Goal: Information Seeking & Learning: Learn about a topic

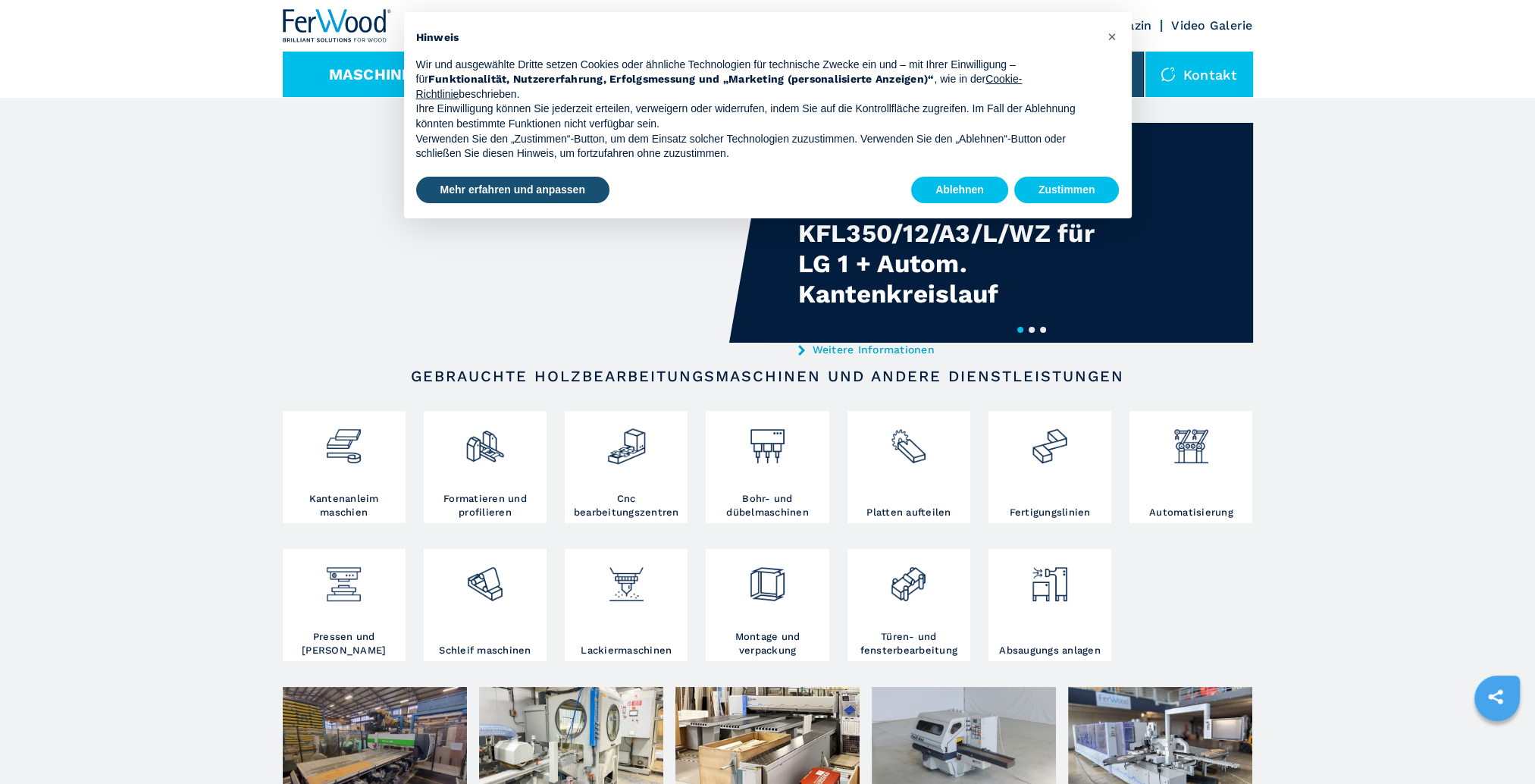
click at [383, 75] on button "Maschinen" at bounding box center [376, 74] width 94 height 18
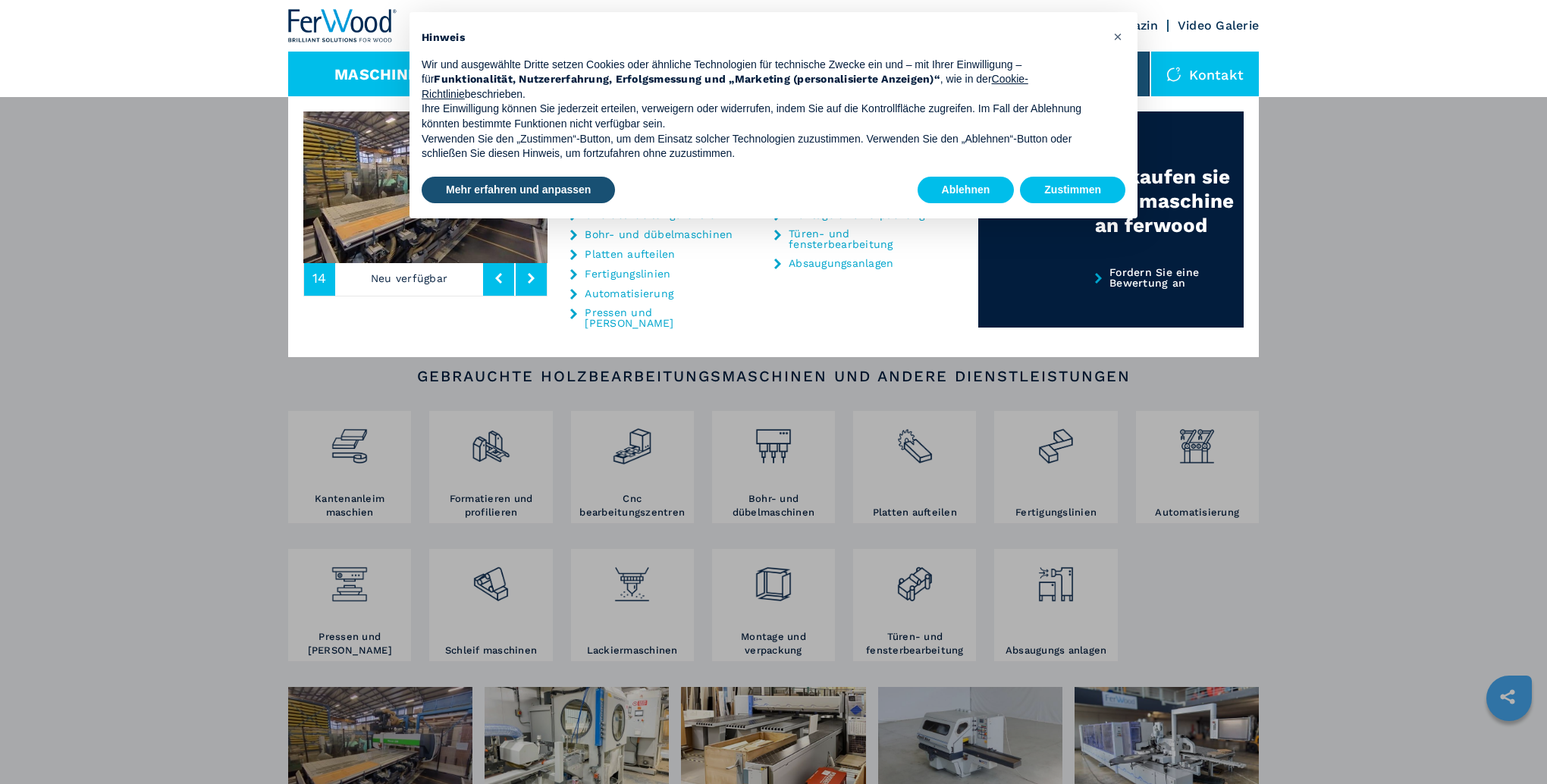
click at [236, 175] on div "Maschinen Kantenanleimmaschinen Formatieren und profilieren Cnc bearbeitungszen…" at bounding box center [773, 488] width 1547 height 784
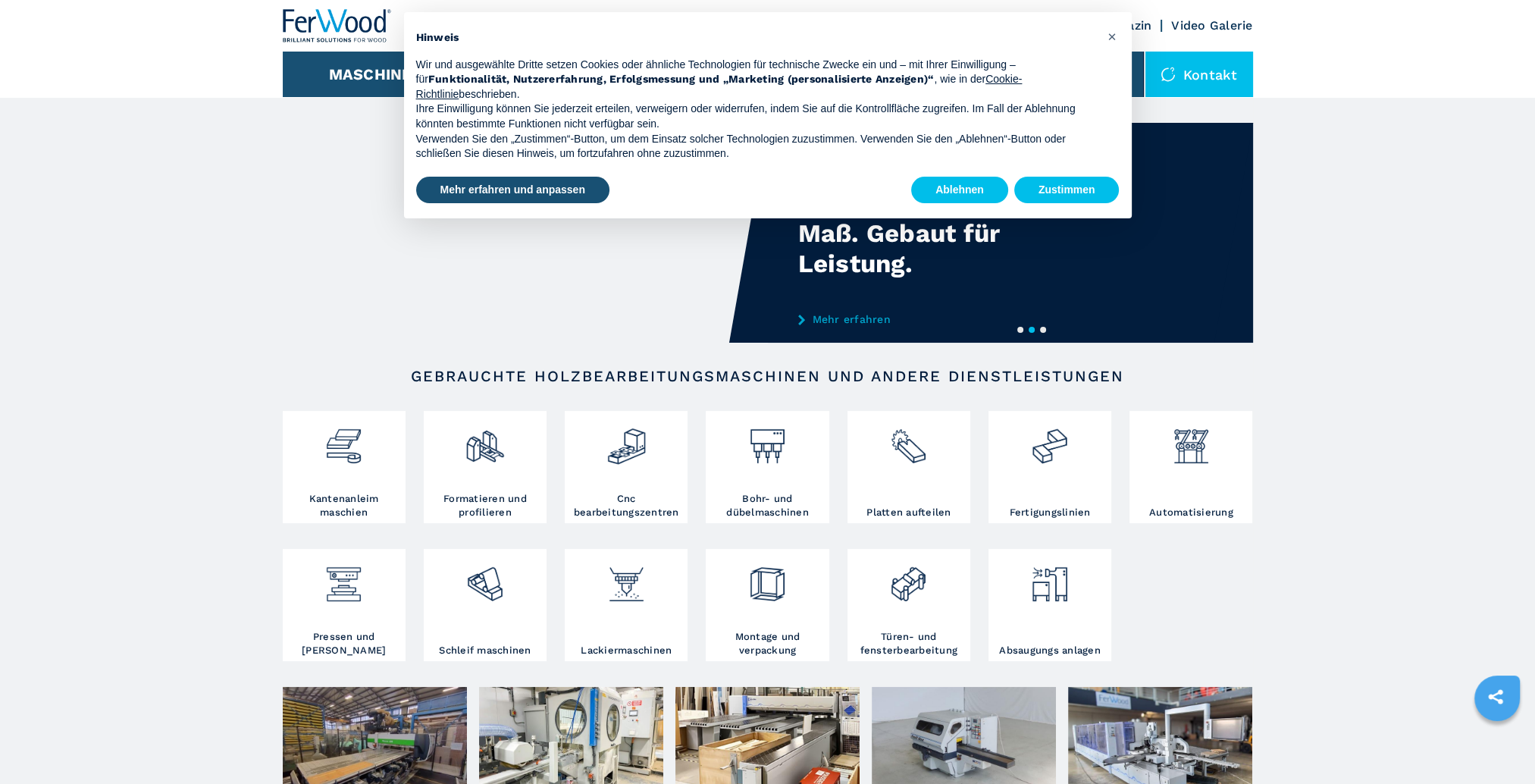
click at [1126, 188] on div "× Hinweis Wir und ausgewählte Dritte setzen Cookies oder ähnliche Technologien …" at bounding box center [768, 115] width 728 height 206
click at [1116, 186] on button "Zustimmen" at bounding box center [1067, 190] width 106 height 27
click at [1080, 185] on button "Zustimmen" at bounding box center [1067, 190] width 106 height 27
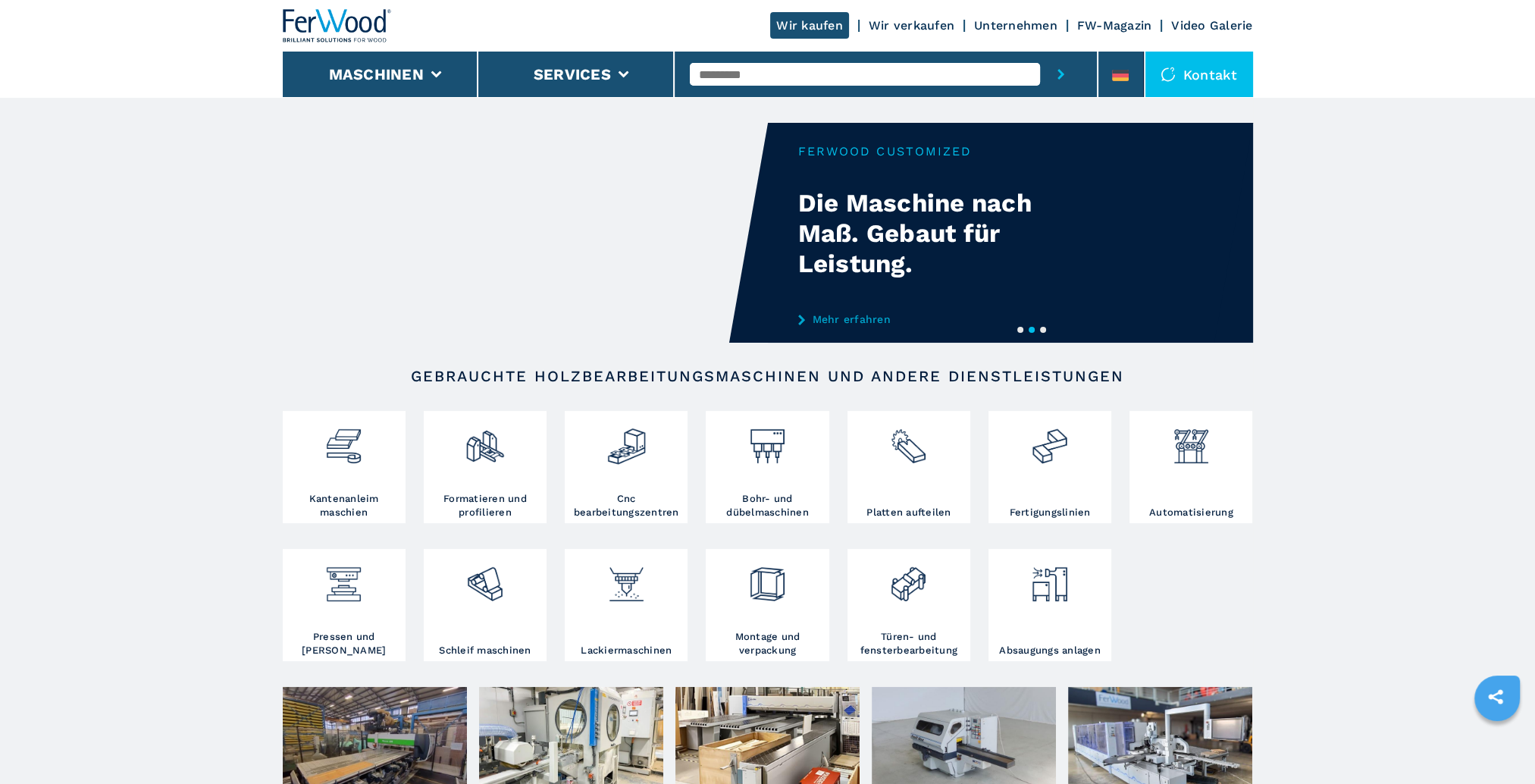
click at [1056, 193] on div "Your browser does not support the video tag." at bounding box center [767, 232] width 970 height 220
click at [1106, 16] on div "Wir kaufen Wir verkaufen Unternehmen FW-Magazin Video Galerie" at bounding box center [767, 26] width 970 height 52
click at [1098, 24] on link "FW-Magazin" at bounding box center [1115, 25] width 75 height 14
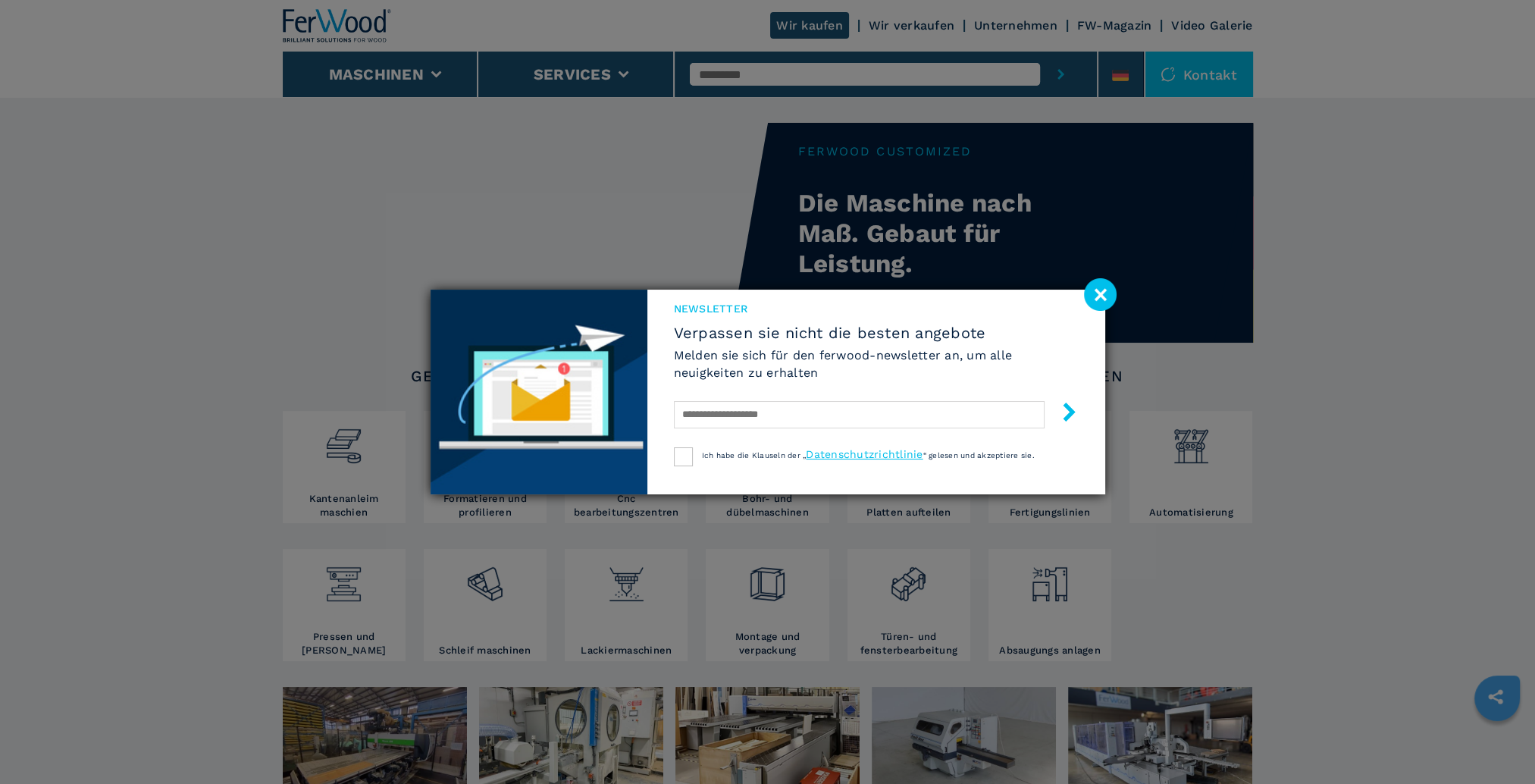
click at [1107, 298] on image at bounding box center [1100, 295] width 33 height 33
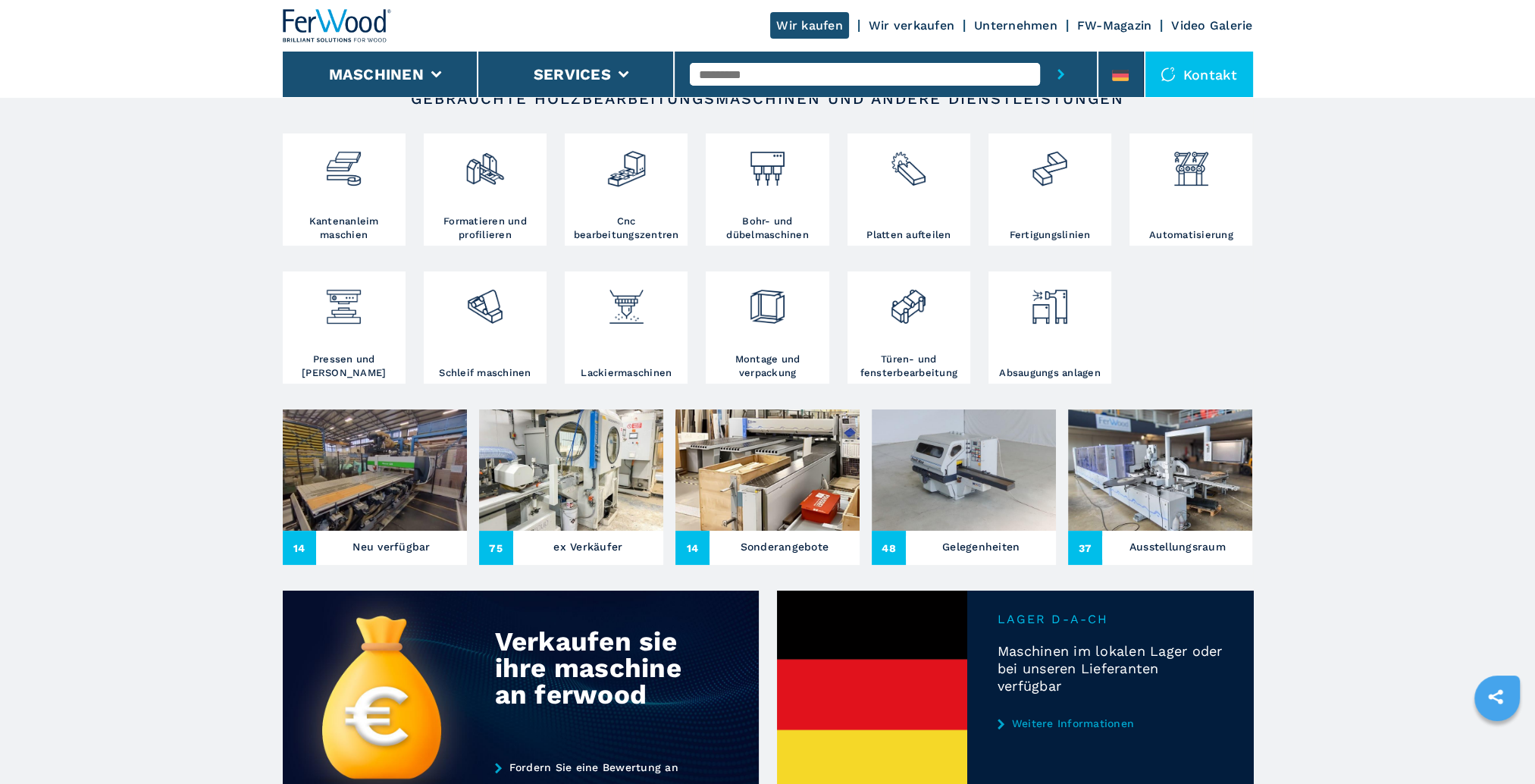
scroll to position [480, 0]
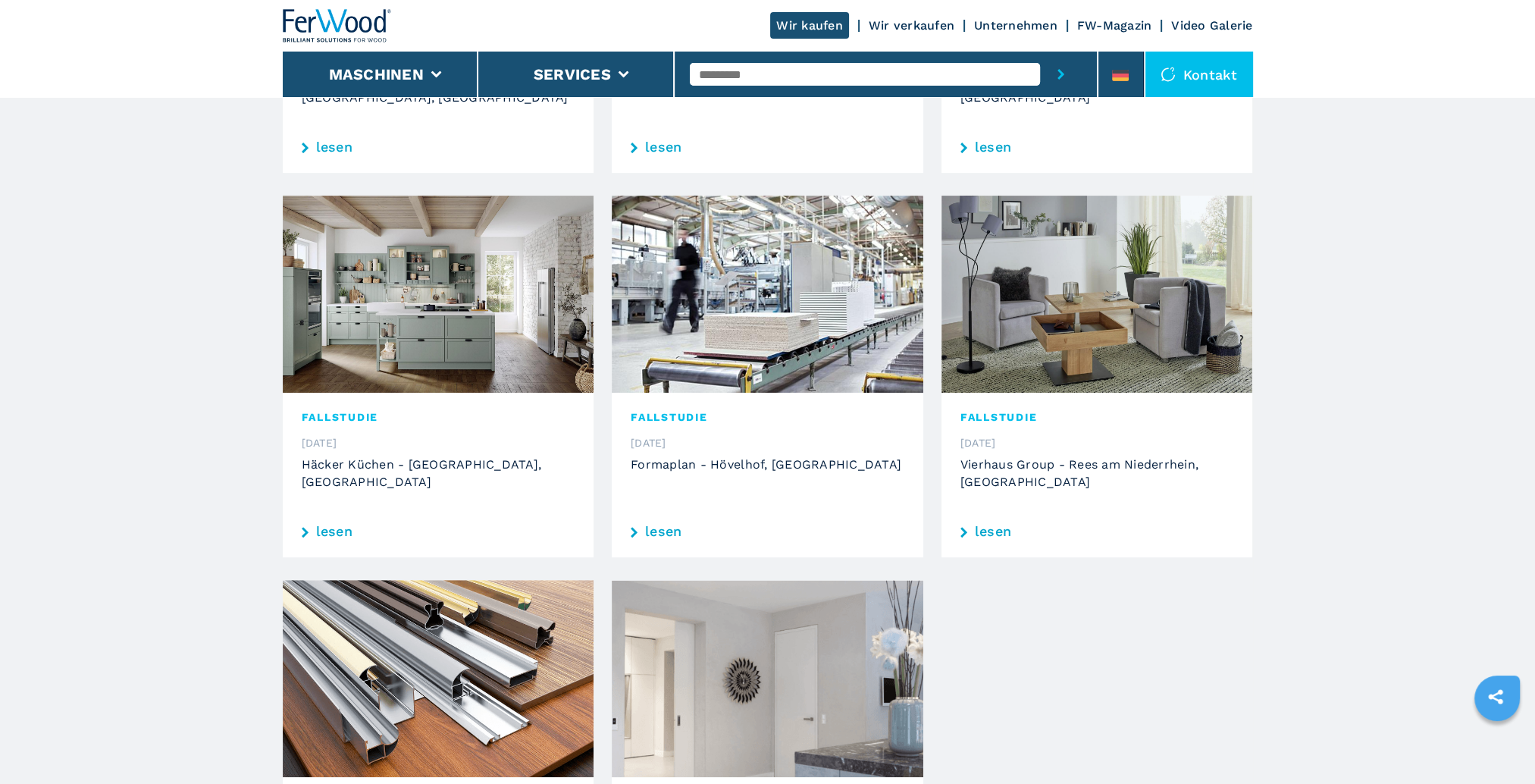
scroll to position [707, 0]
click at [981, 524] on link "lesen" at bounding box center [1098, 531] width 274 height 13
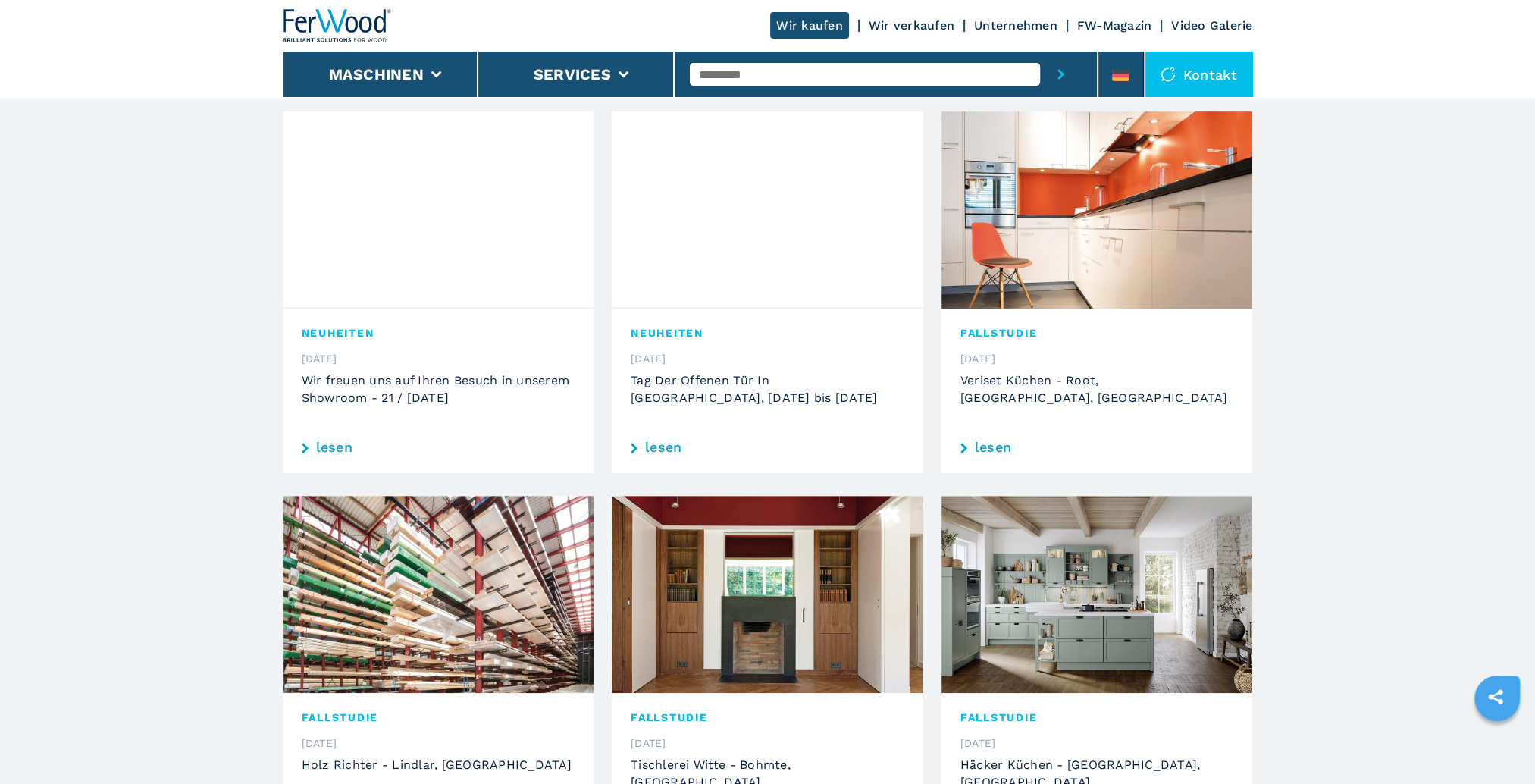
scroll to position [826, 0]
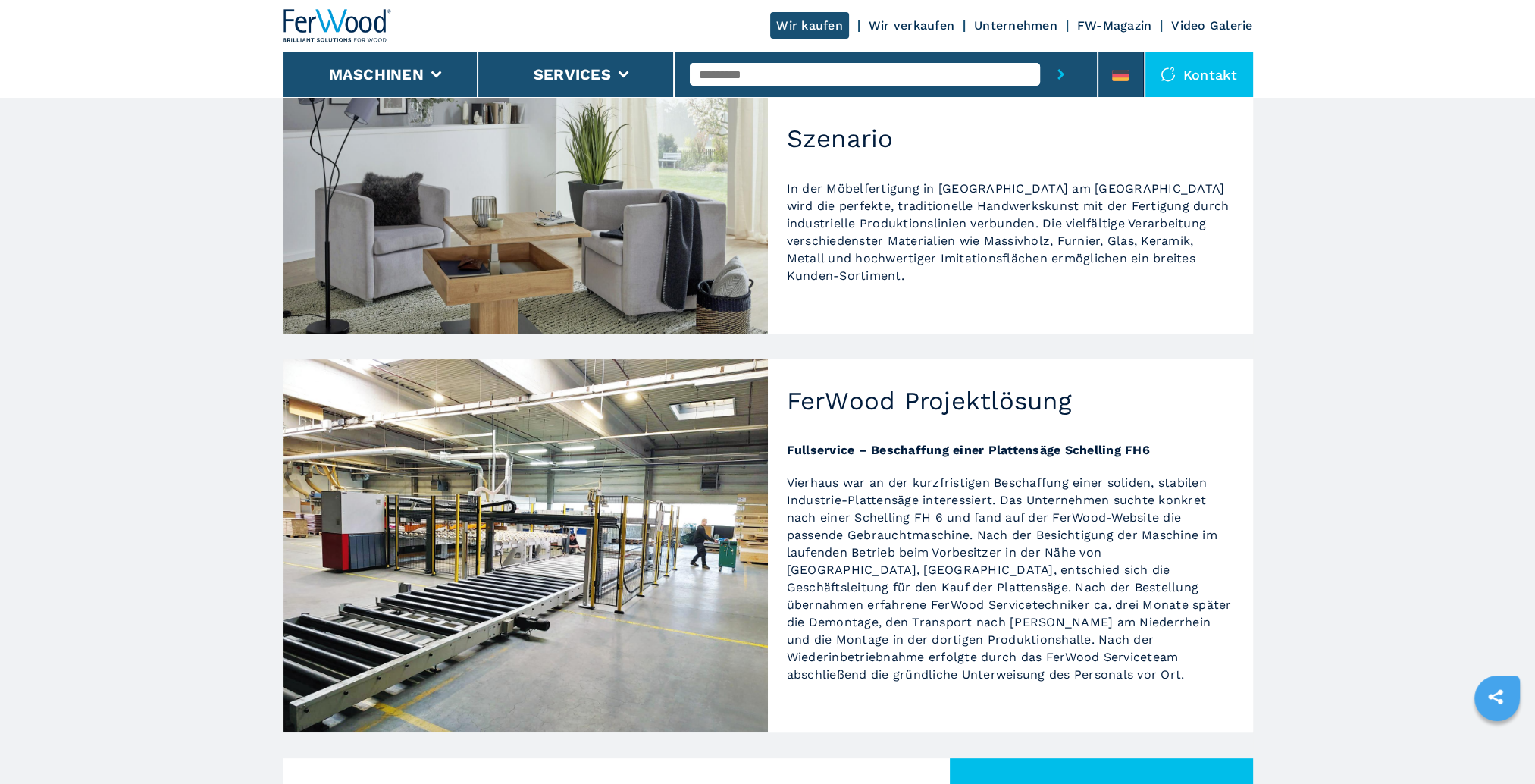
scroll to position [353, 0]
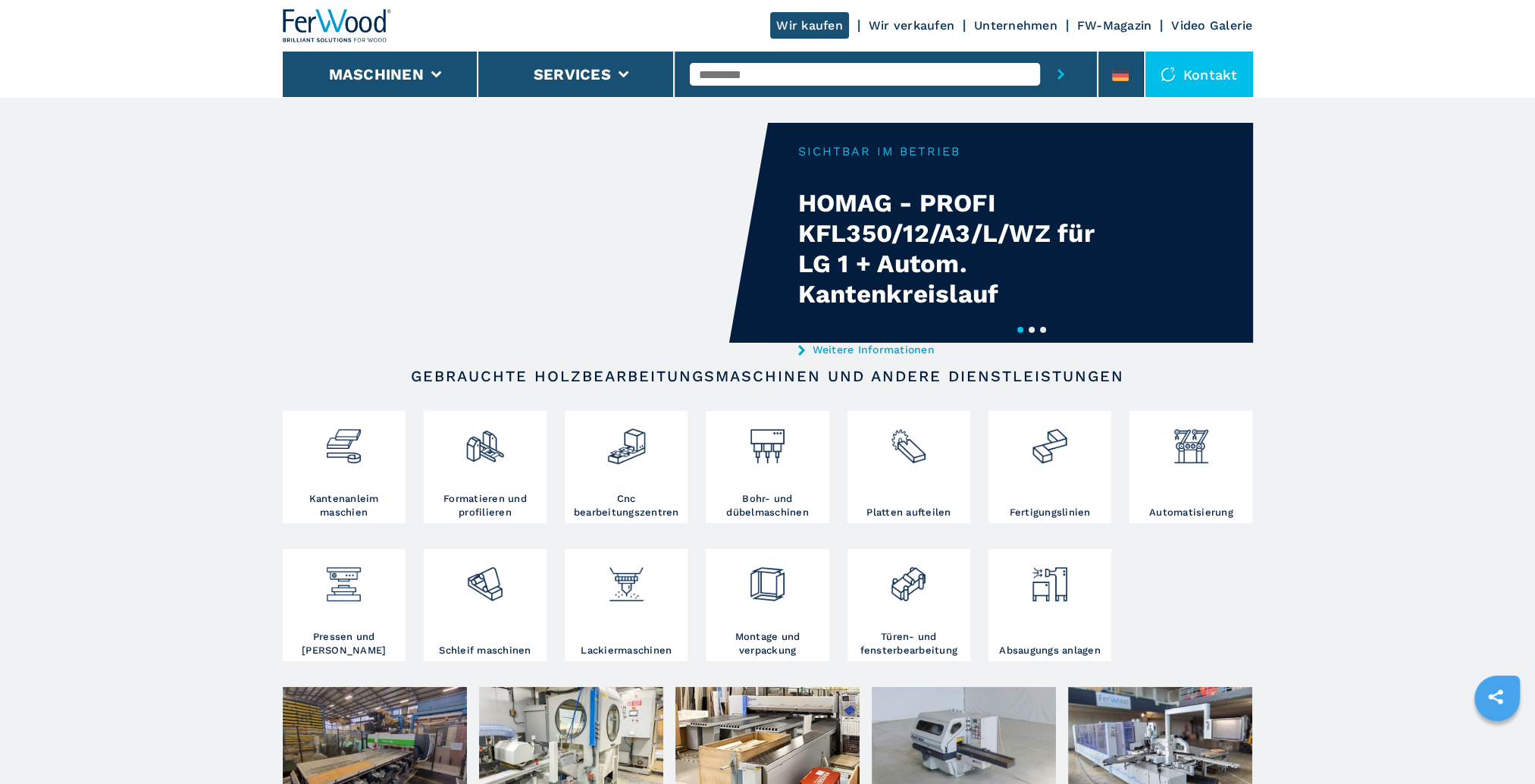
click at [1039, 31] on link "Unternehmen" at bounding box center [1015, 25] width 83 height 14
